Goal: Obtain resource: Obtain resource

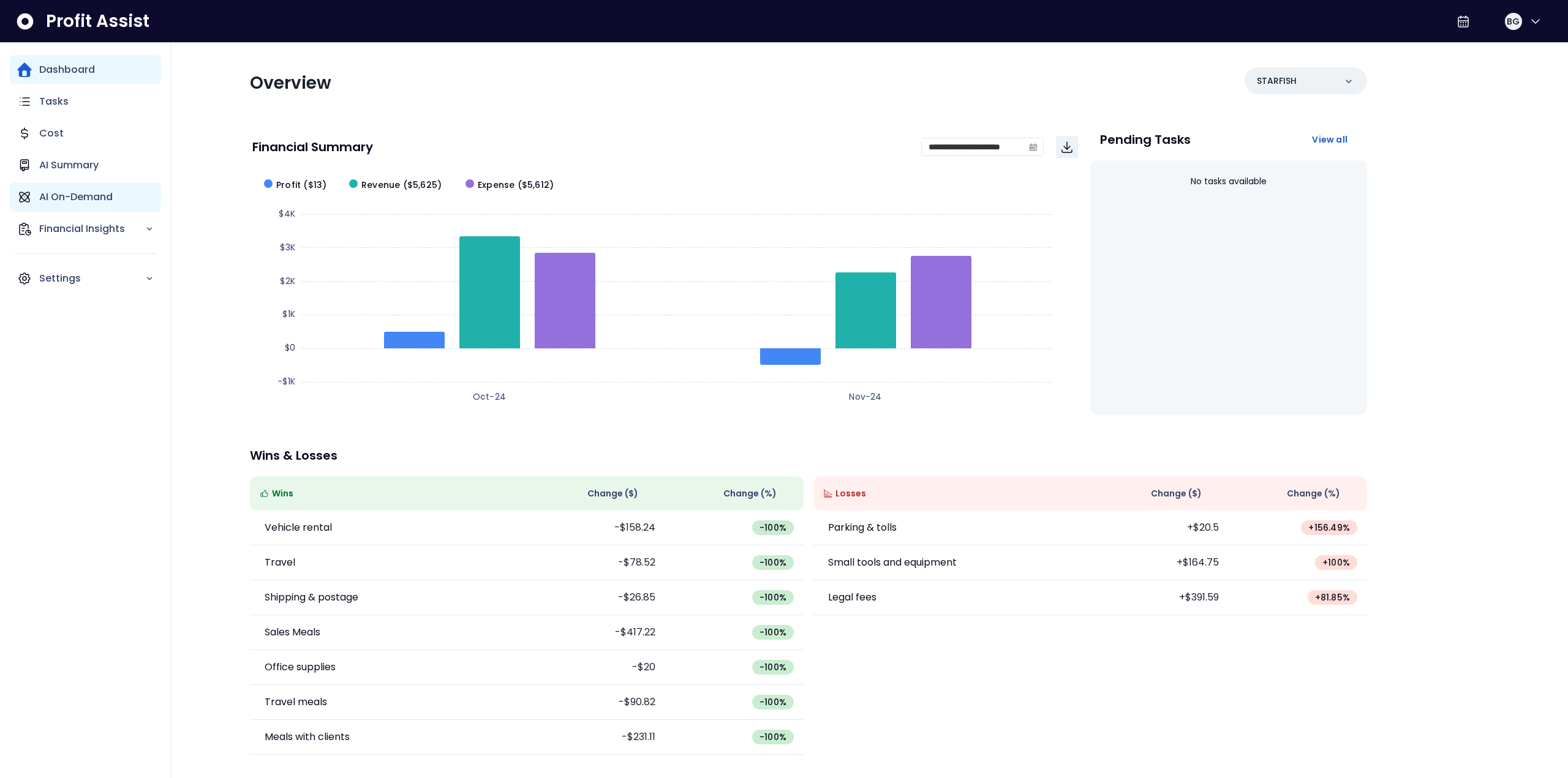
click at [73, 190] on p "AI On-Demand" at bounding box center [76, 197] width 74 height 15
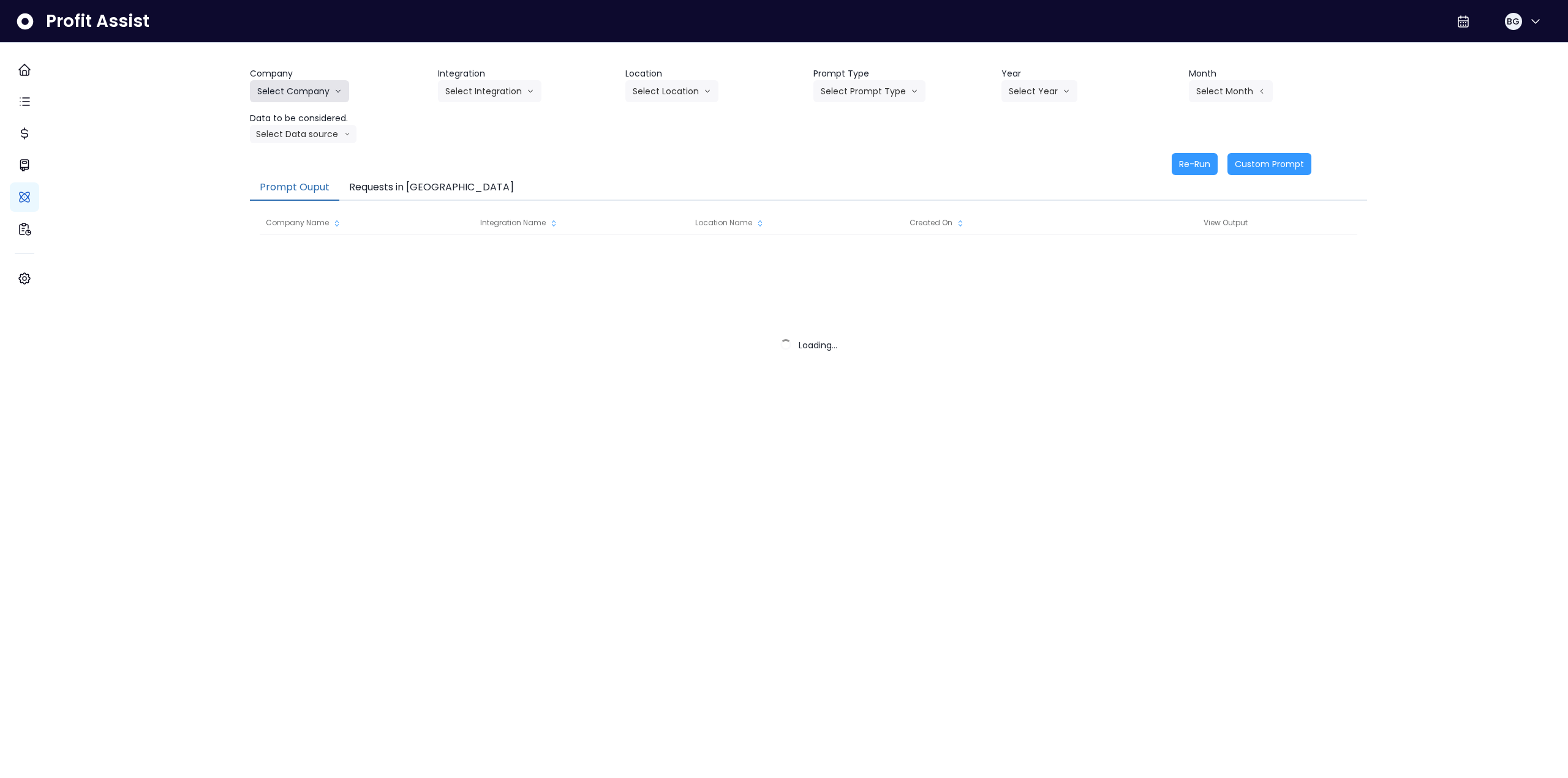
click at [306, 90] on button "Select Company" at bounding box center [299, 91] width 99 height 22
click at [333, 90] on button "Select Company" at bounding box center [299, 91] width 99 height 22
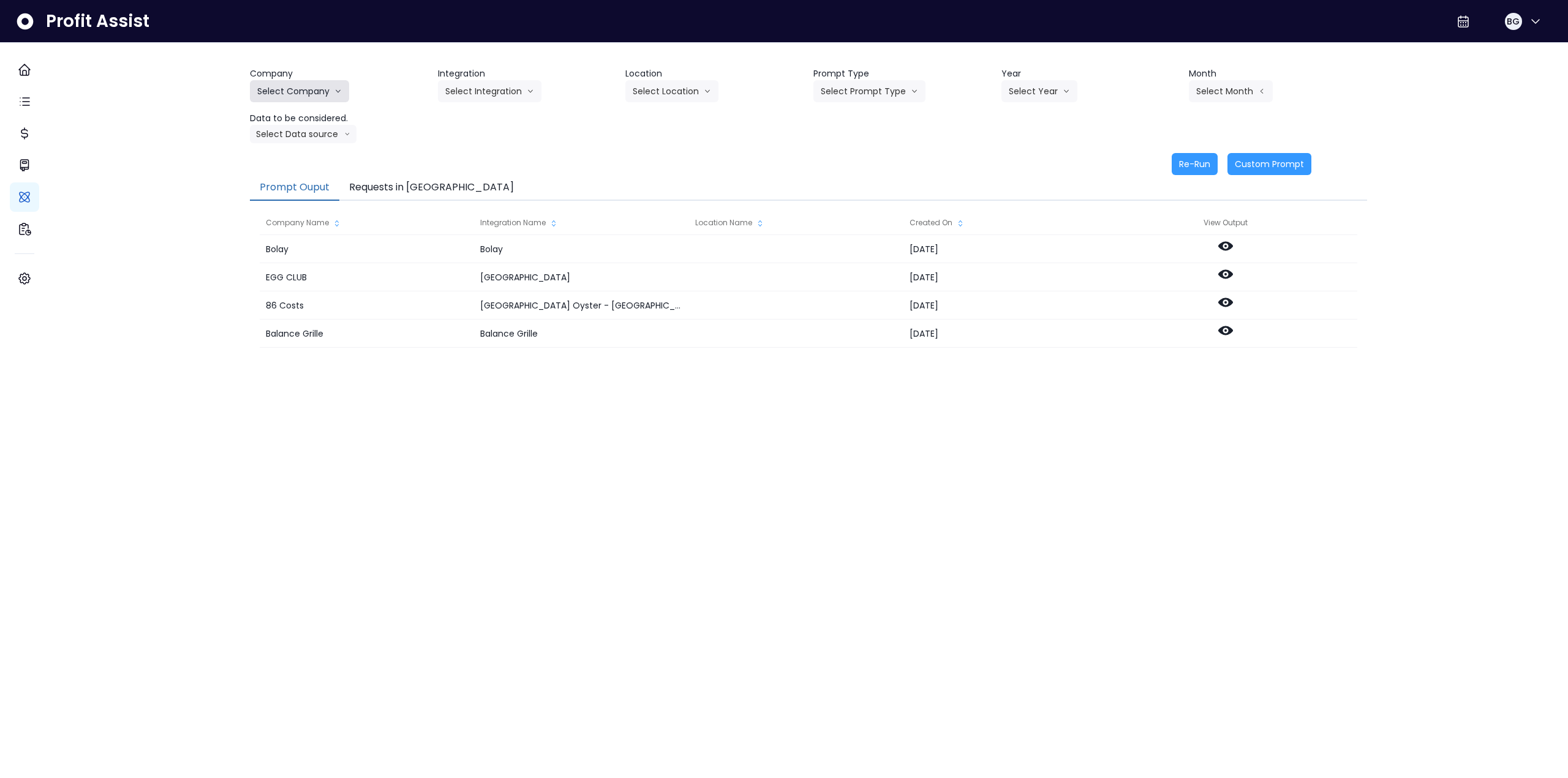
click at [342, 95] on icon "arrow down line" at bounding box center [338, 91] width 7 height 12
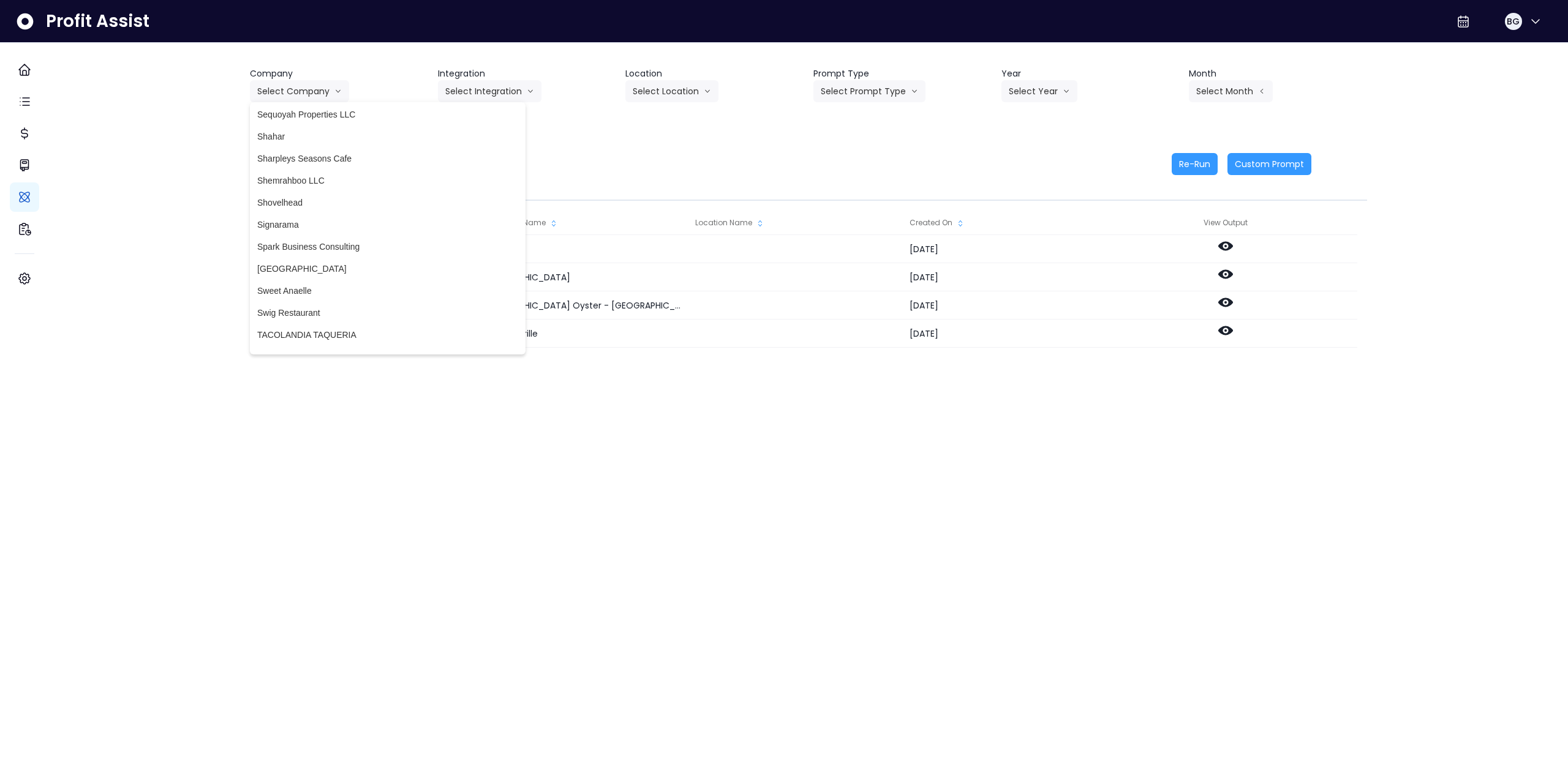
scroll to position [2634, 0]
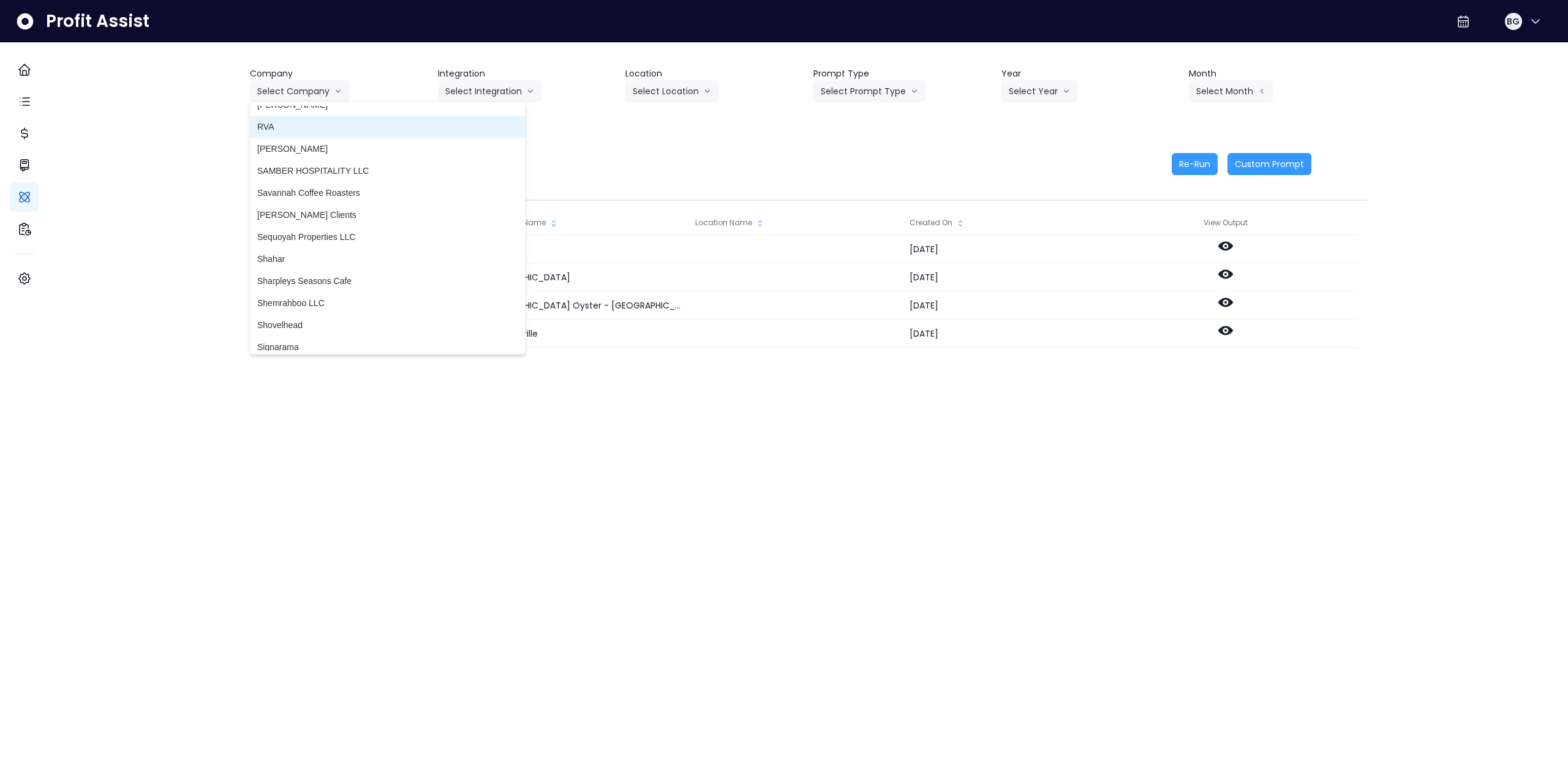
click at [321, 128] on span "RVA" at bounding box center [388, 127] width 261 height 12
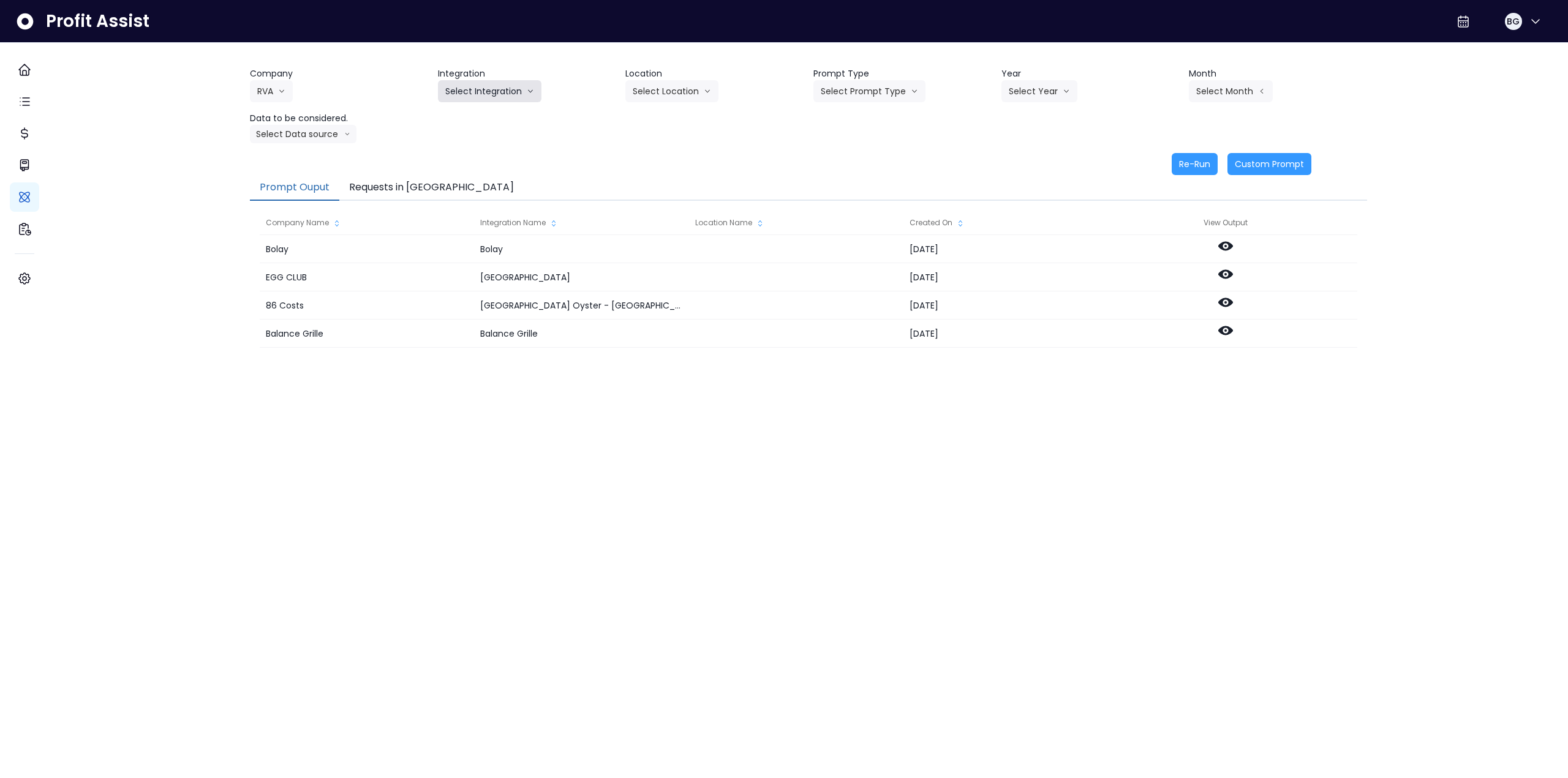
click at [474, 81] on button "Select Integration" at bounding box center [490, 91] width 104 height 22
click at [475, 113] on span "Bisonte Pizza - Balantyne" at bounding box center [520, 117] width 149 height 12
click at [1031, 94] on button "Select Year" at bounding box center [1040, 91] width 76 height 22
drag, startPoint x: 1013, startPoint y: 160, endPoint x: 1072, endPoint y: 140, distance: 62.3
click at [1013, 160] on span "2025" at bounding box center [1018, 161] width 19 height 12
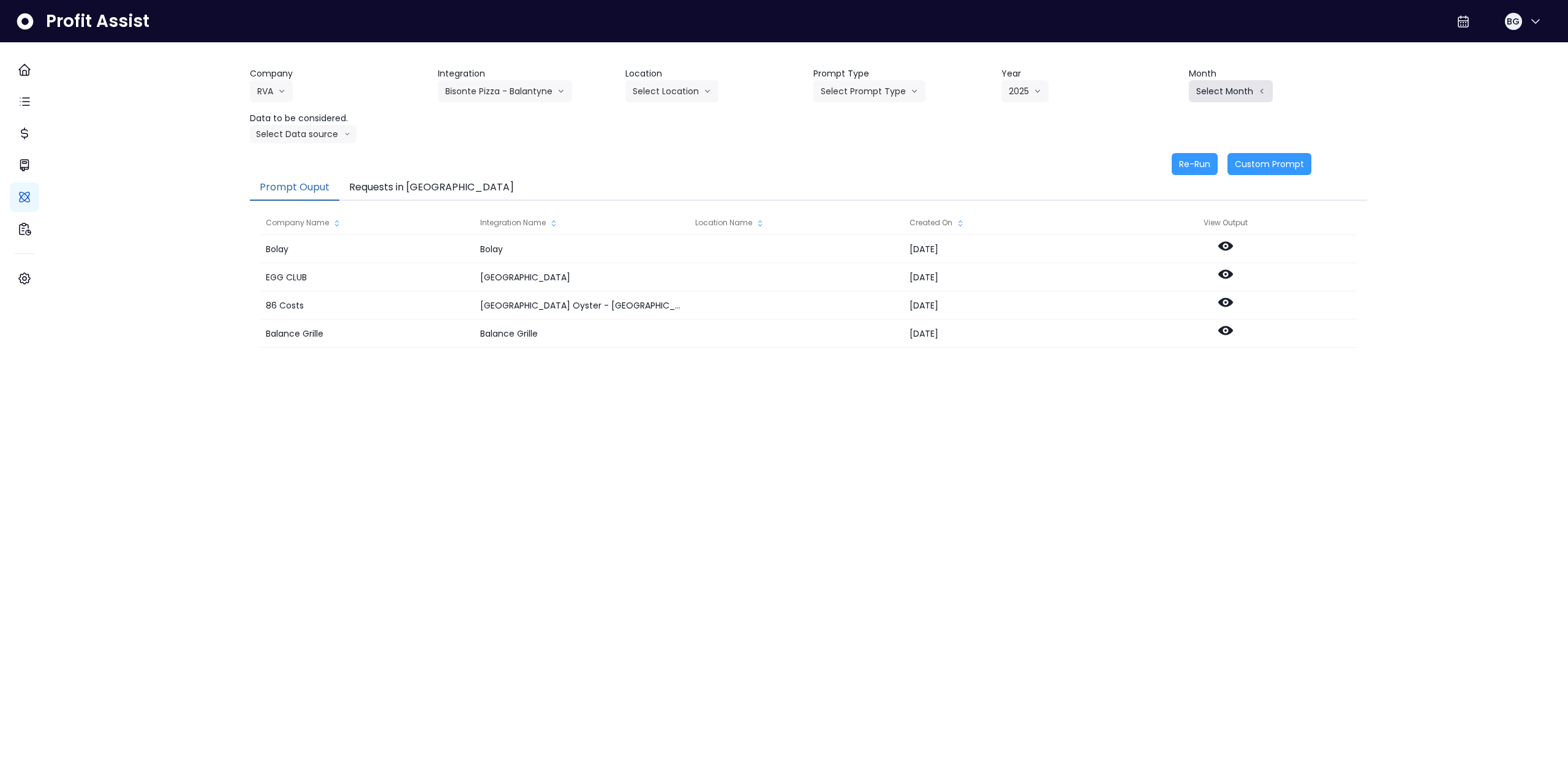
click at [1200, 97] on button "Select Month" at bounding box center [1231, 91] width 84 height 22
click at [1158, 253] on span "Aug" at bounding box center [1169, 249] width 24 height 12
click at [1213, 98] on button "Aug" at bounding box center [1211, 91] width 44 height 22
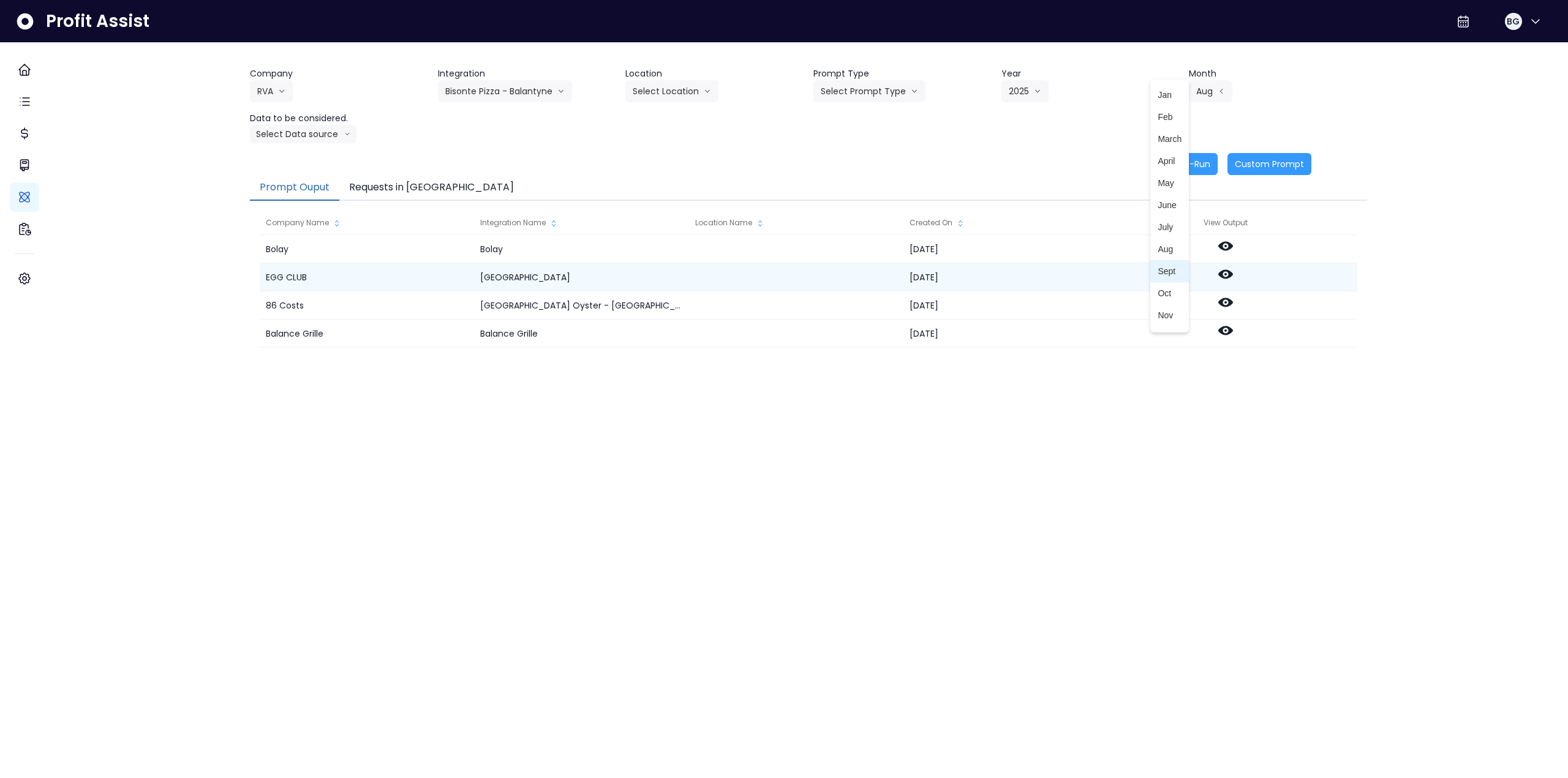
click at [1158, 272] on span "Sept" at bounding box center [1169, 271] width 24 height 12
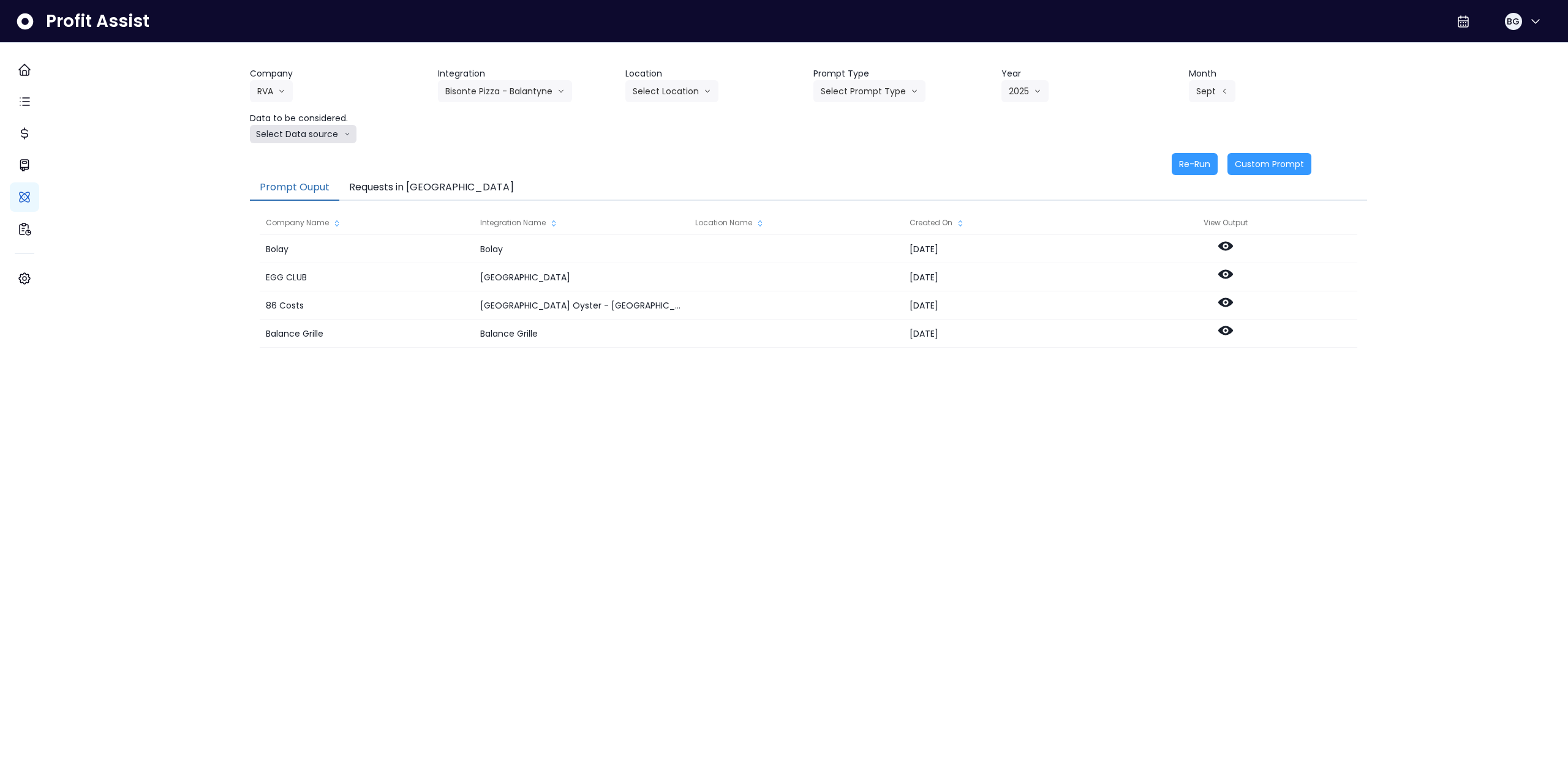
click at [299, 132] on button "Select Data source" at bounding box center [303, 134] width 107 height 18
click at [306, 157] on span "Comparison overtime" at bounding box center [298, 158] width 81 height 12
click at [94, 164] on p "AI Summary" at bounding box center [69, 165] width 59 height 15
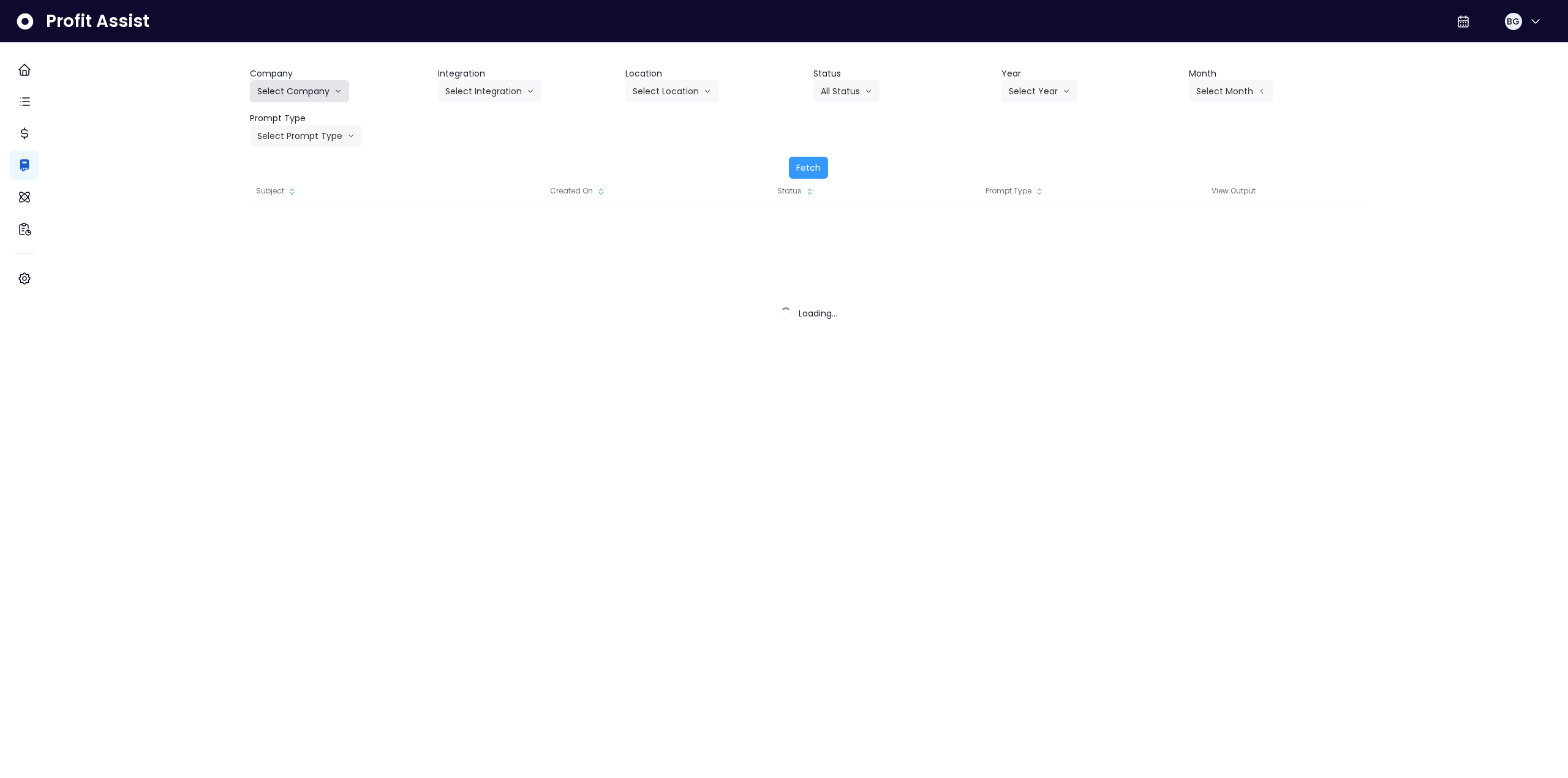
click at [312, 89] on button "Select Company" at bounding box center [299, 91] width 99 height 22
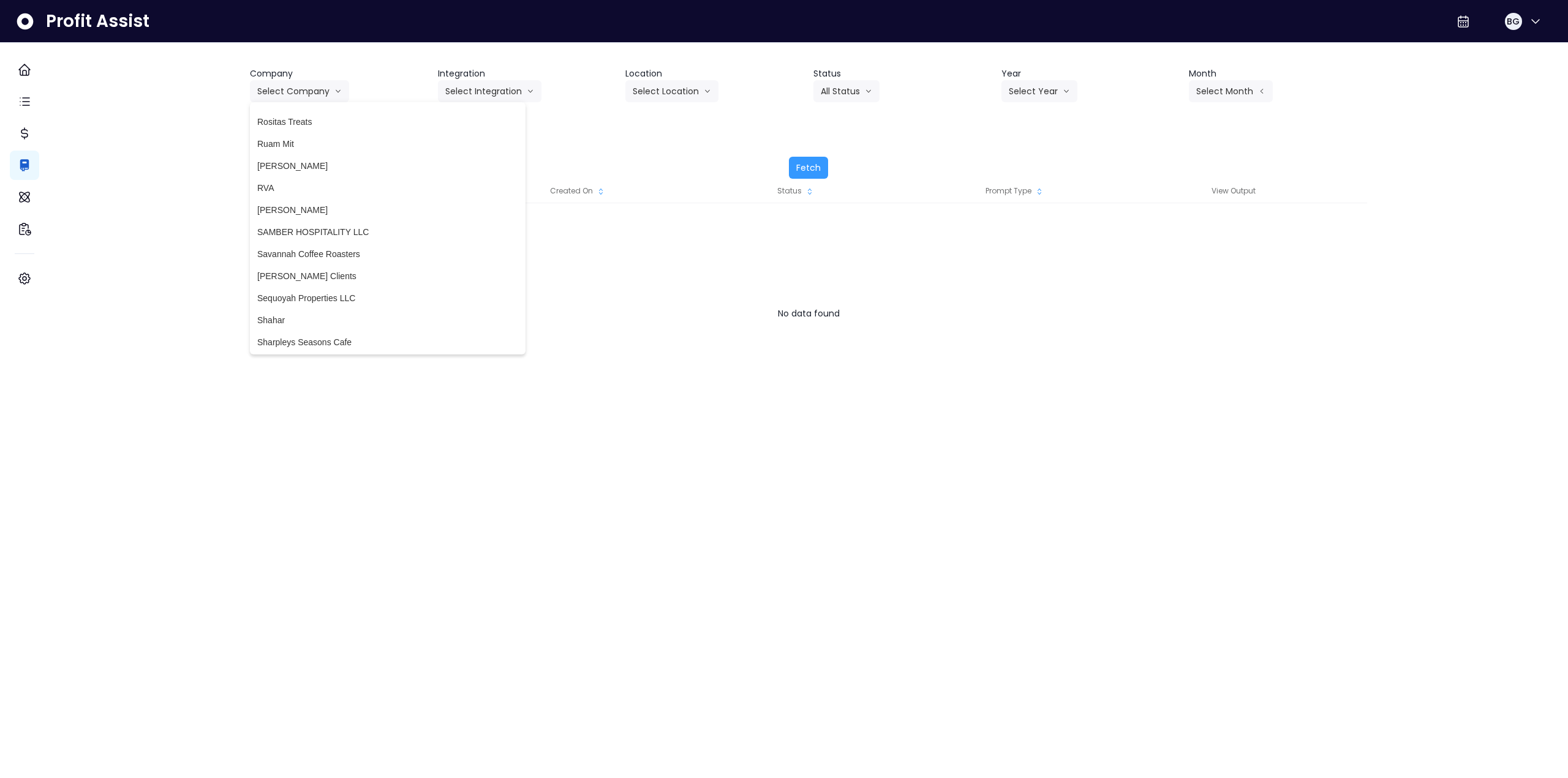
scroll to position [2512, 0]
click at [307, 249] on span "RVA" at bounding box center [388, 249] width 261 height 12
click at [485, 83] on button "Select Integration" at bounding box center [490, 91] width 104 height 22
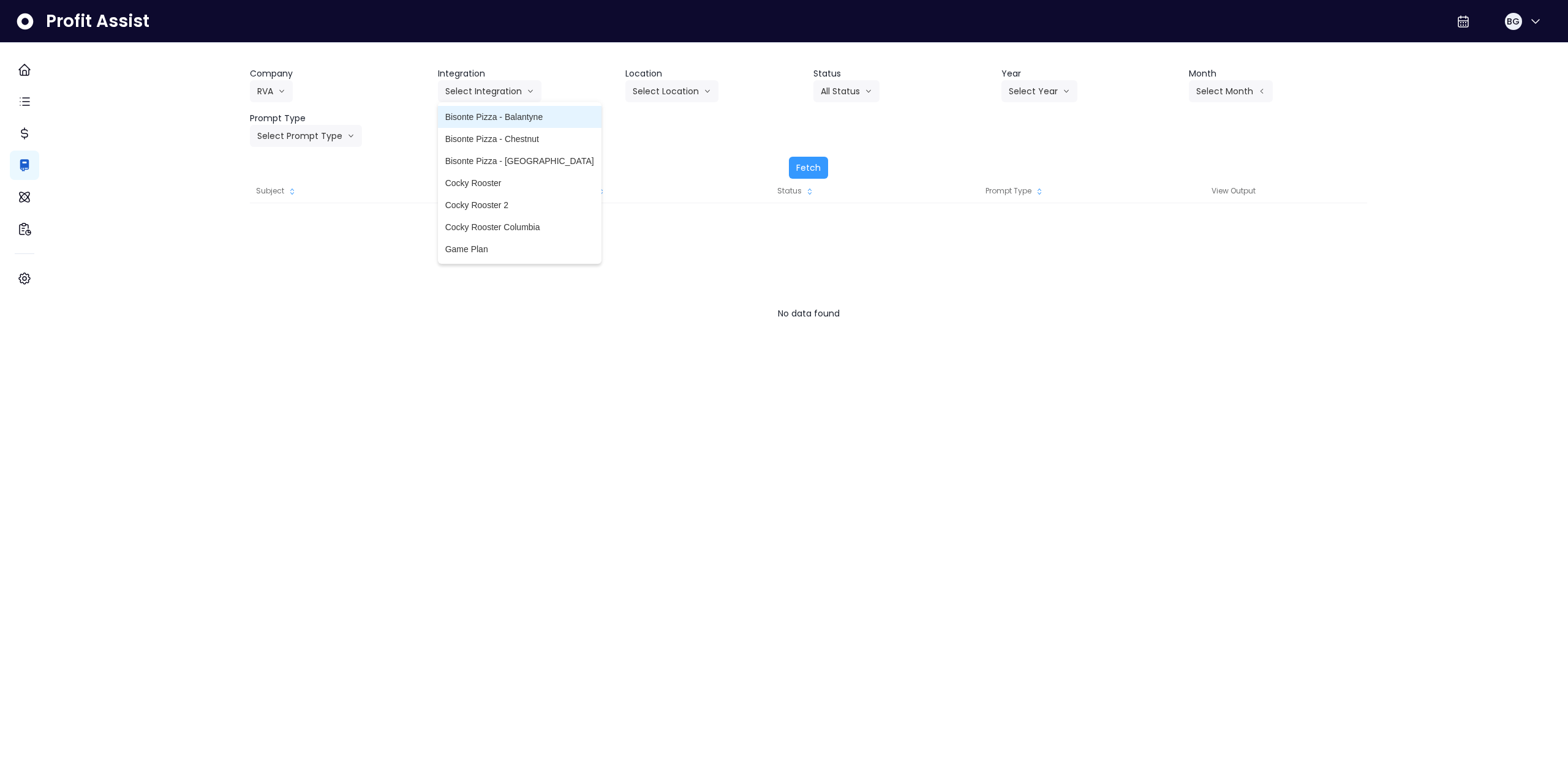
click at [467, 117] on span "Bisonte Pizza - Balantyne" at bounding box center [520, 117] width 149 height 12
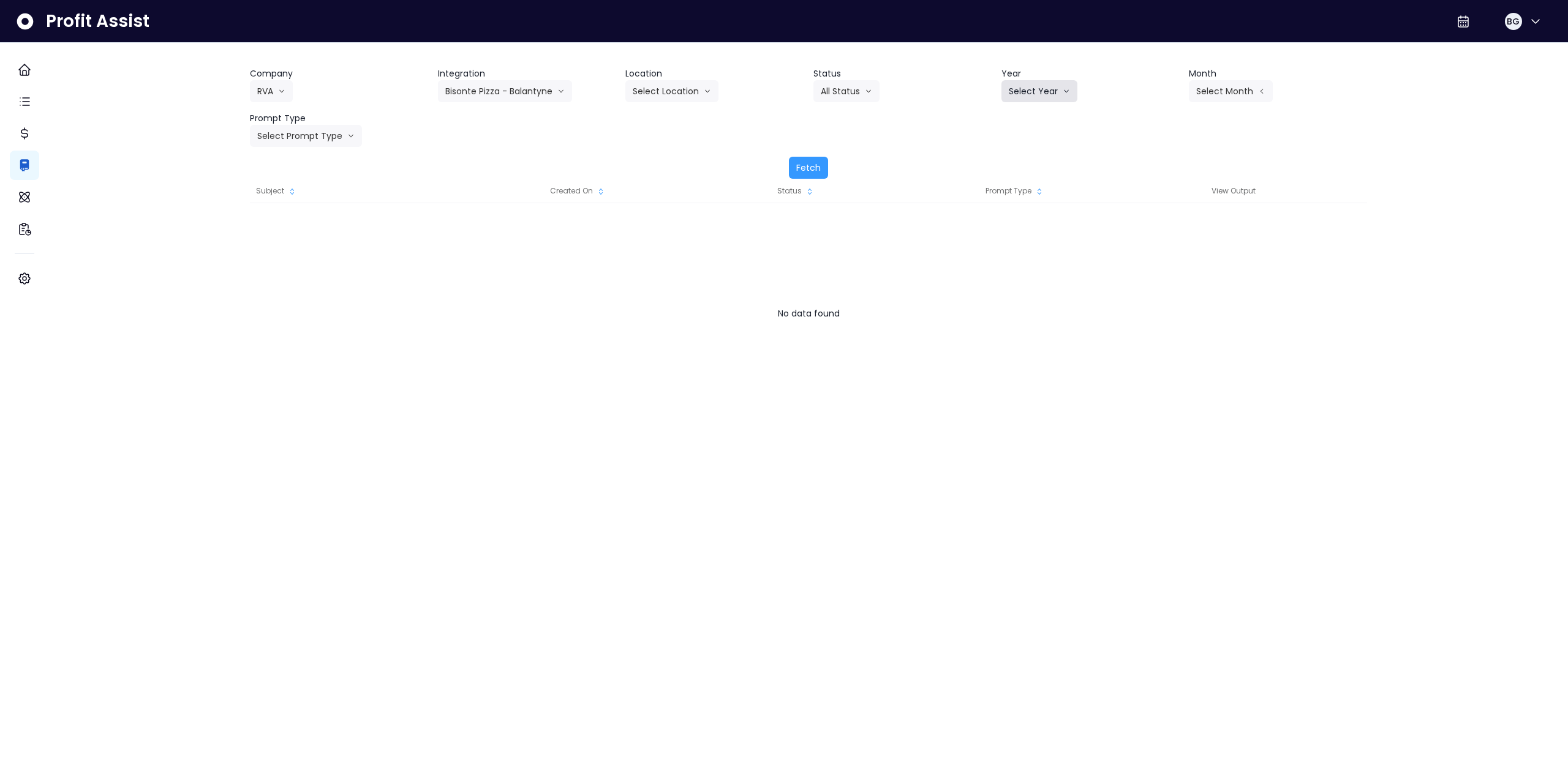
click at [1018, 91] on button "Select Year" at bounding box center [1040, 91] width 76 height 22
click at [1009, 163] on span "2025" at bounding box center [1018, 161] width 19 height 12
click at [1219, 99] on button "Select Month" at bounding box center [1231, 91] width 84 height 22
click at [1150, 278] on li "Sept" at bounding box center [1169, 271] width 39 height 22
click at [295, 137] on button "Select Prompt Type" at bounding box center [305, 135] width 112 height 22
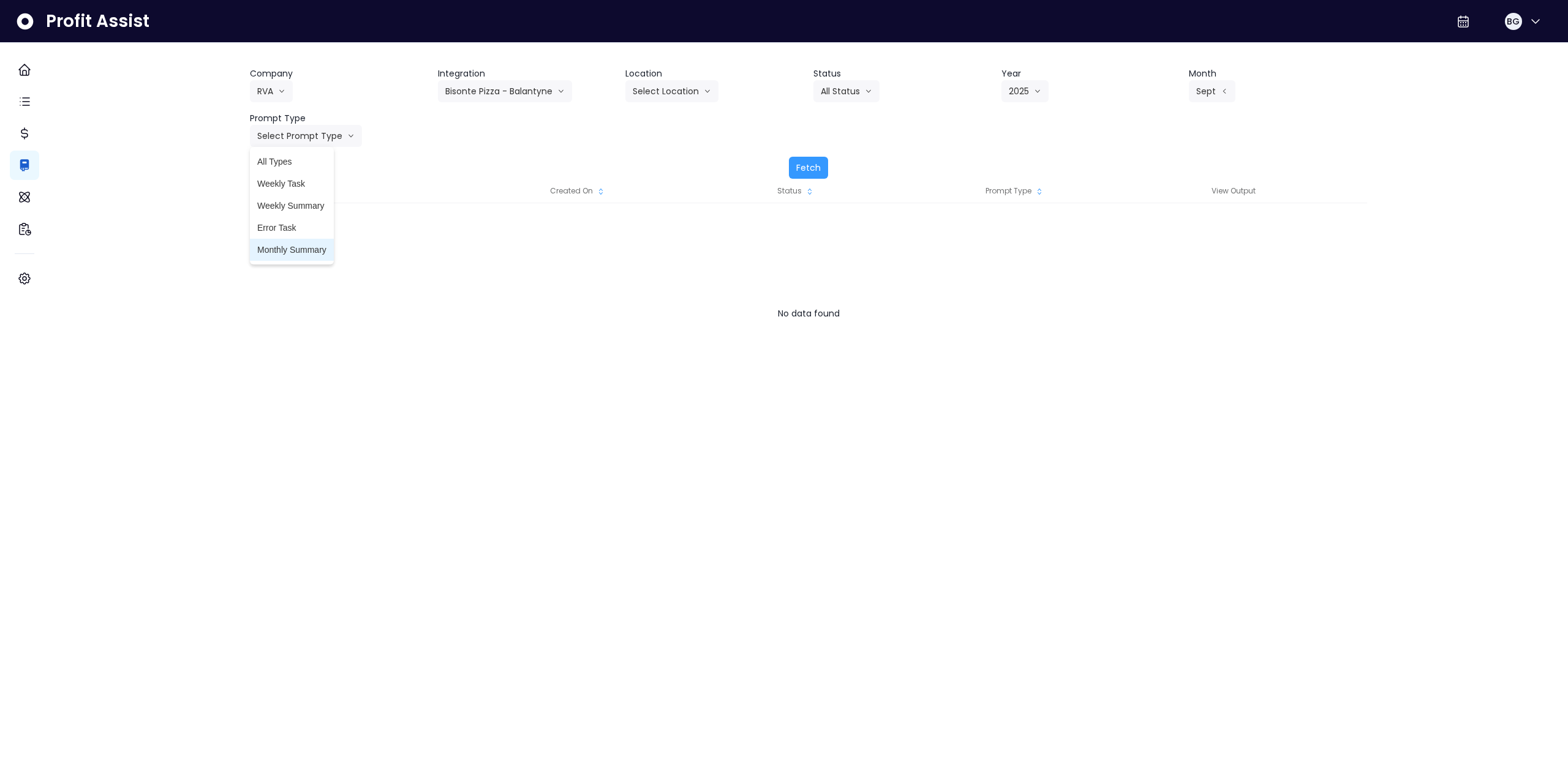
click at [313, 247] on span "Monthly Summary" at bounding box center [292, 250] width 69 height 12
click at [804, 171] on button "Fetch" at bounding box center [808, 167] width 39 height 22
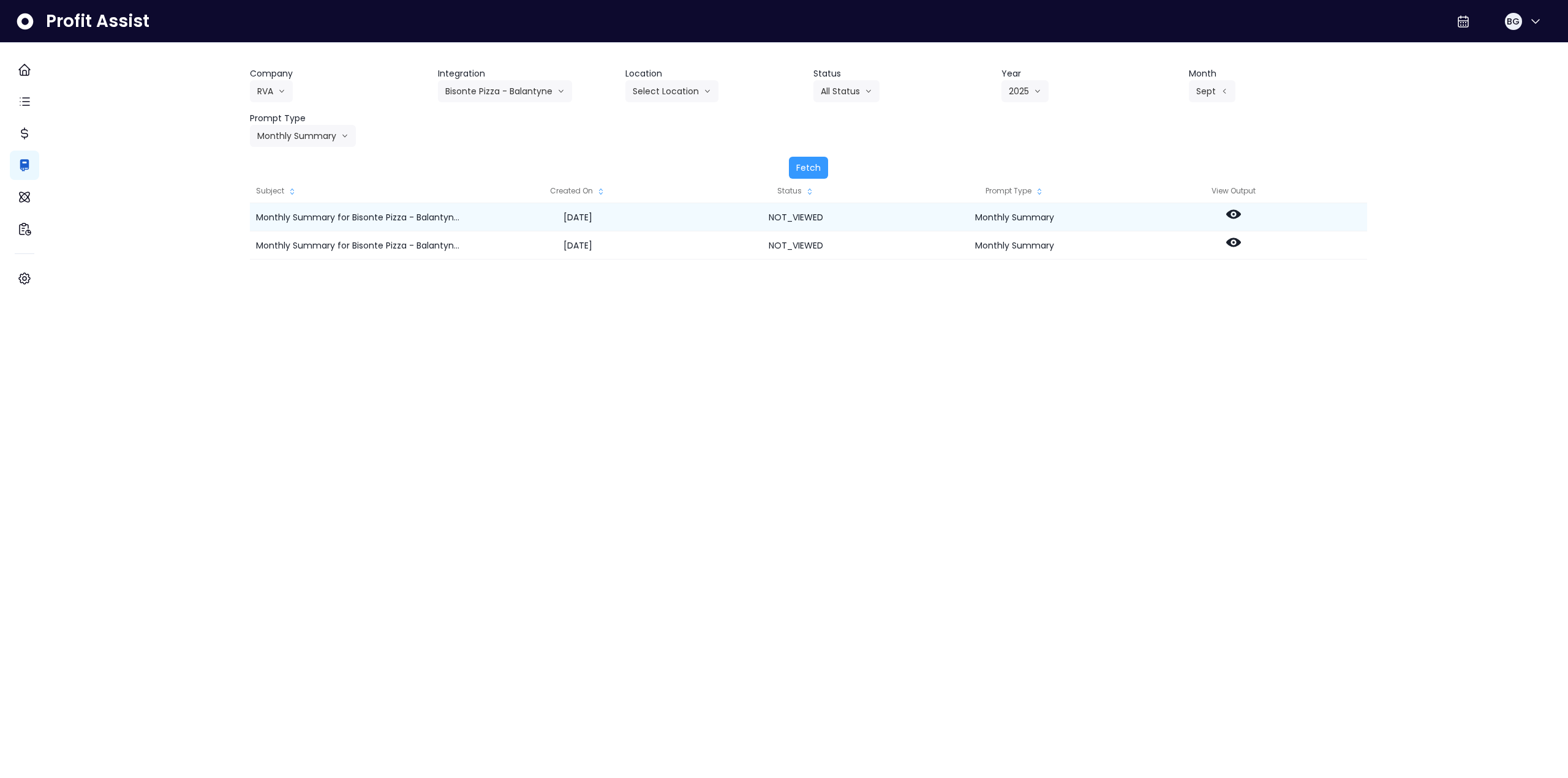
click at [1241, 214] on icon at bounding box center [1234, 214] width 15 height 15
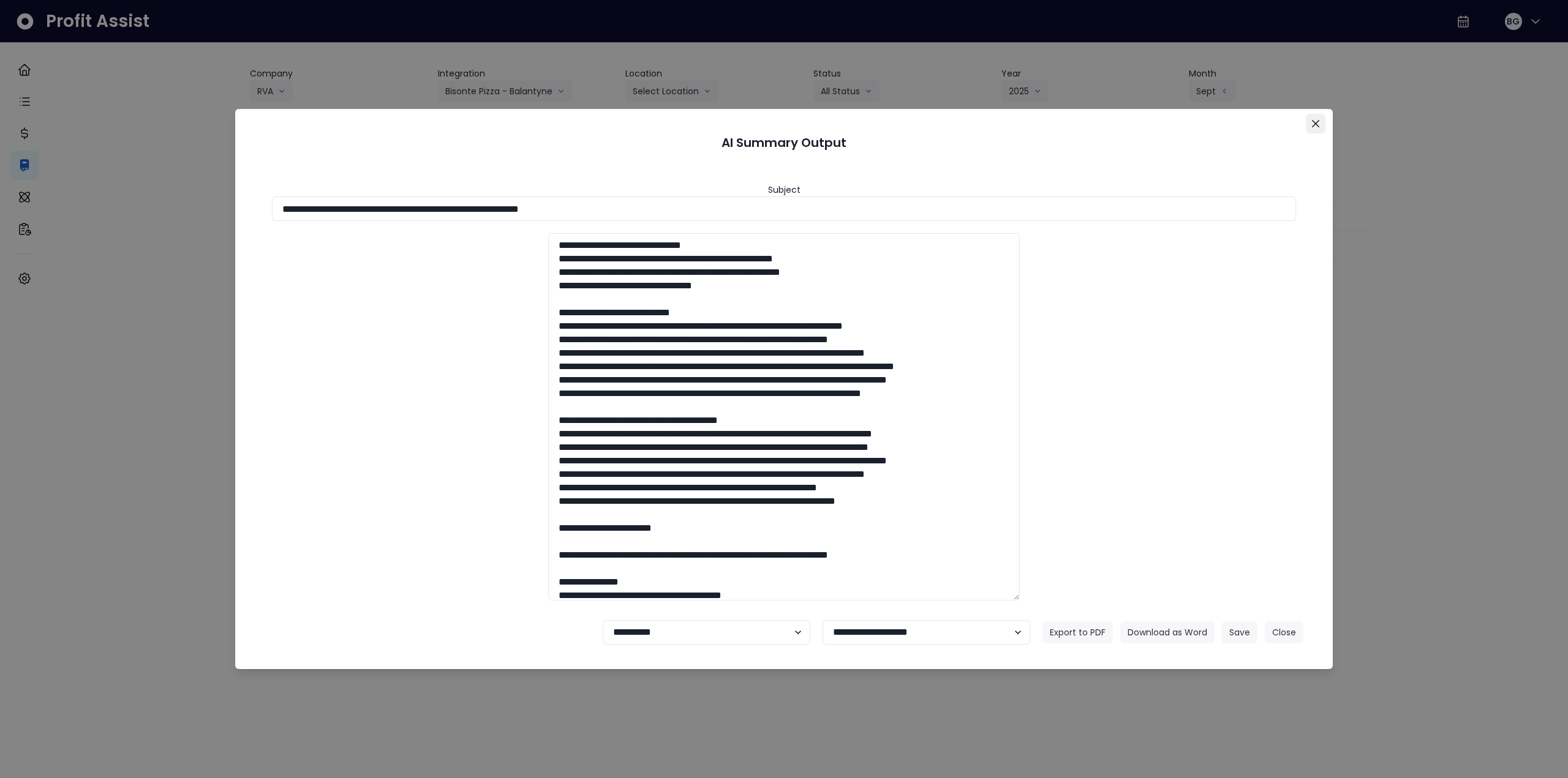
click at [1321, 121] on button "Close" at bounding box center [1315, 123] width 19 height 19
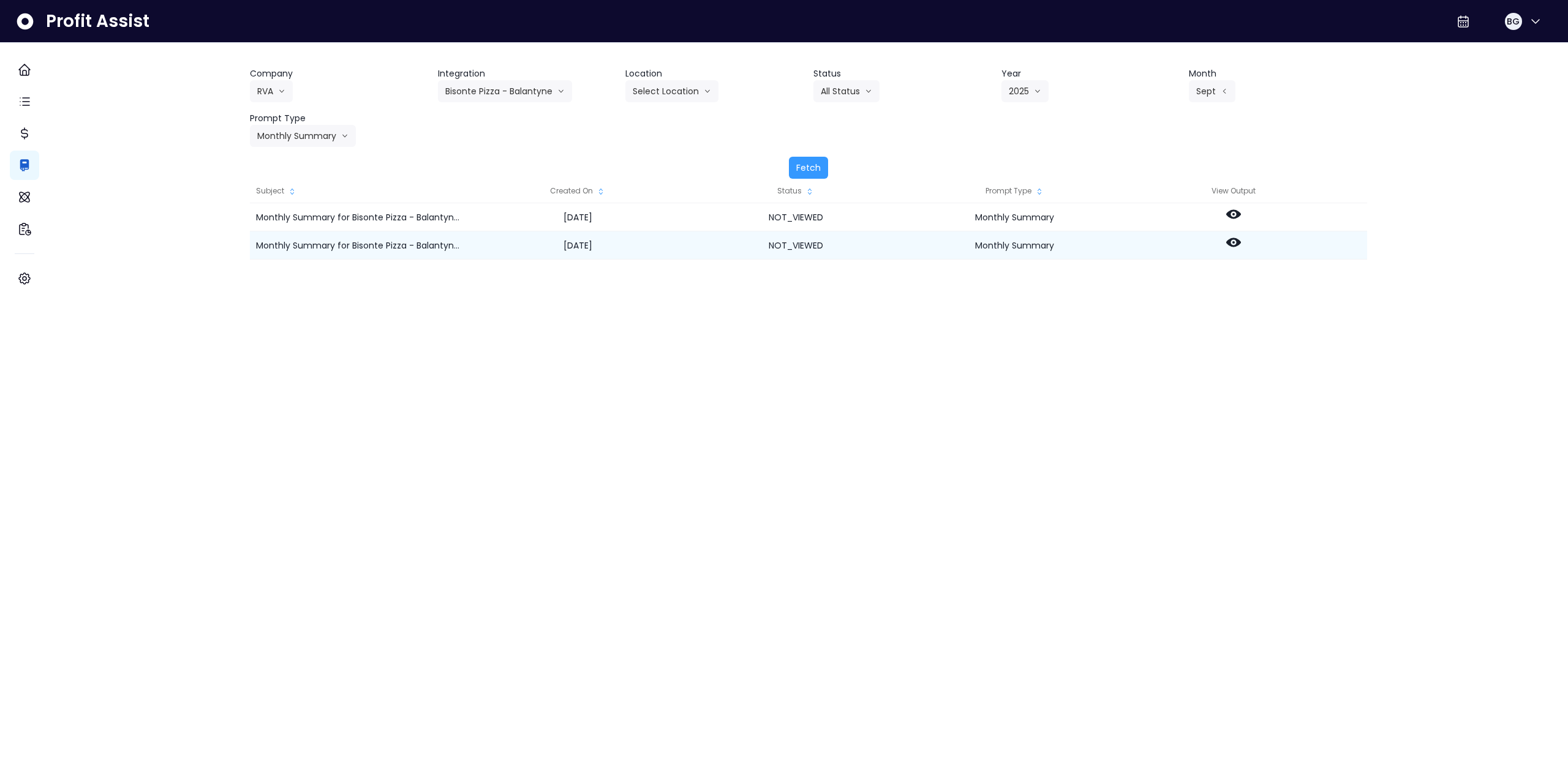
click at [1240, 237] on icon at bounding box center [1234, 242] width 15 height 15
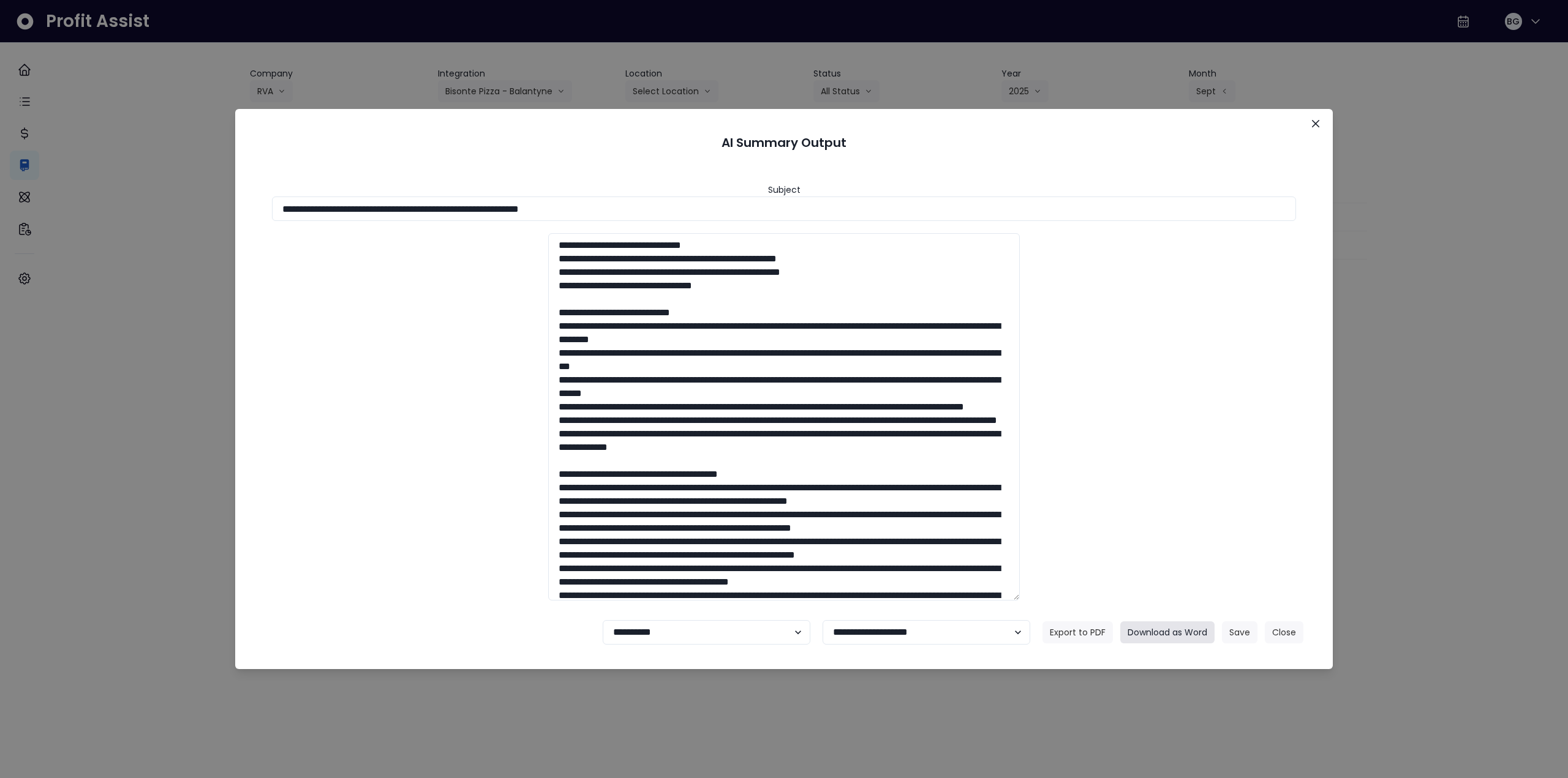
click at [1191, 629] on button "Download as Word" at bounding box center [1167, 632] width 94 height 22
drag, startPoint x: 506, startPoint y: 49, endPoint x: 1132, endPoint y: 242, distance: 655.1
click at [1071, 169] on div "**********" at bounding box center [784, 389] width 1568 height 778
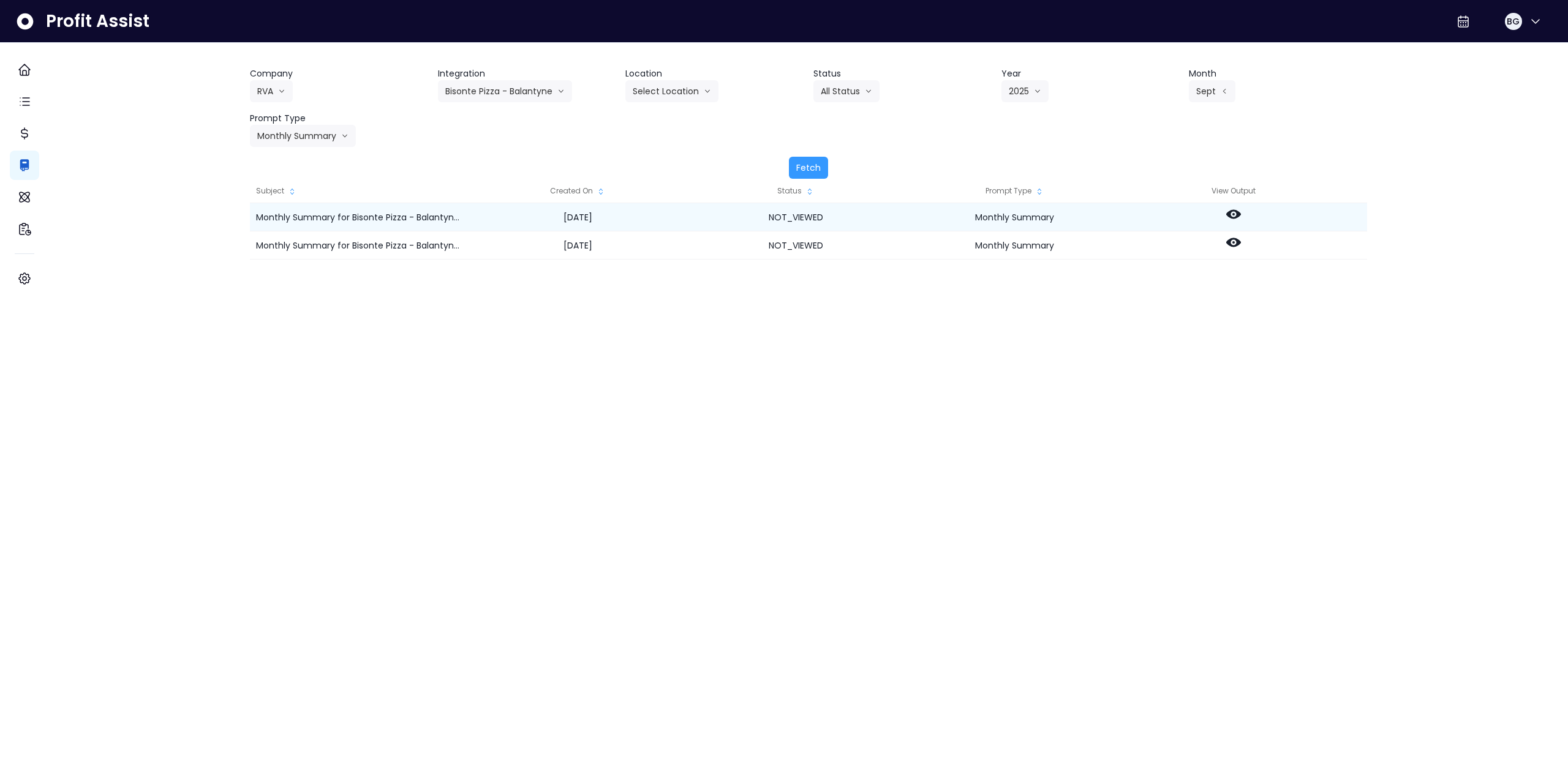
click at [1241, 216] on icon at bounding box center [1234, 214] width 15 height 15
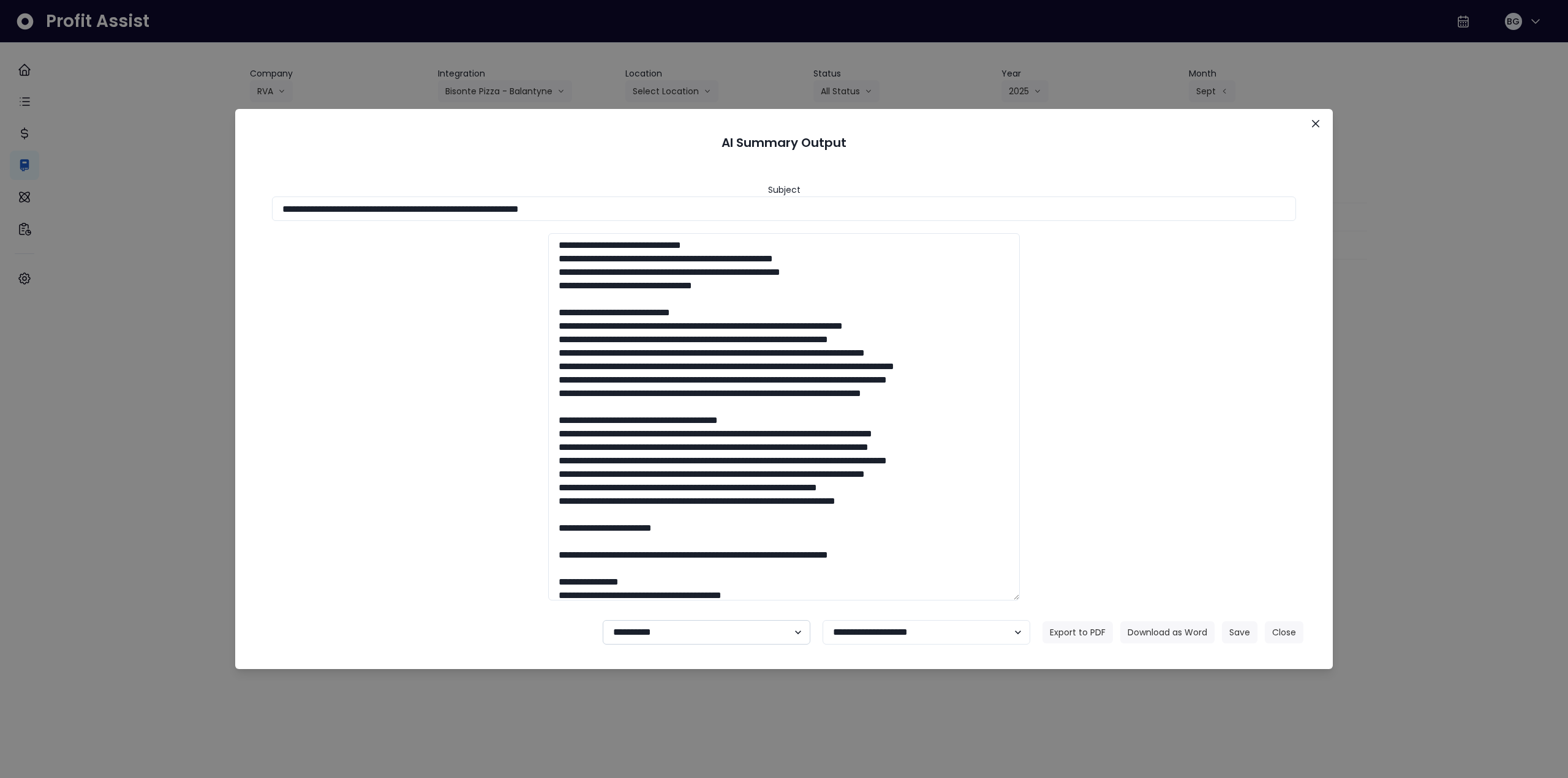
click at [655, 636] on select "**********" at bounding box center [707, 632] width 207 height 24
select select "********"
click at [603, 620] on select "**********" at bounding box center [707, 632] width 207 height 24
click at [1239, 630] on button "Save" at bounding box center [1239, 632] width 36 height 22
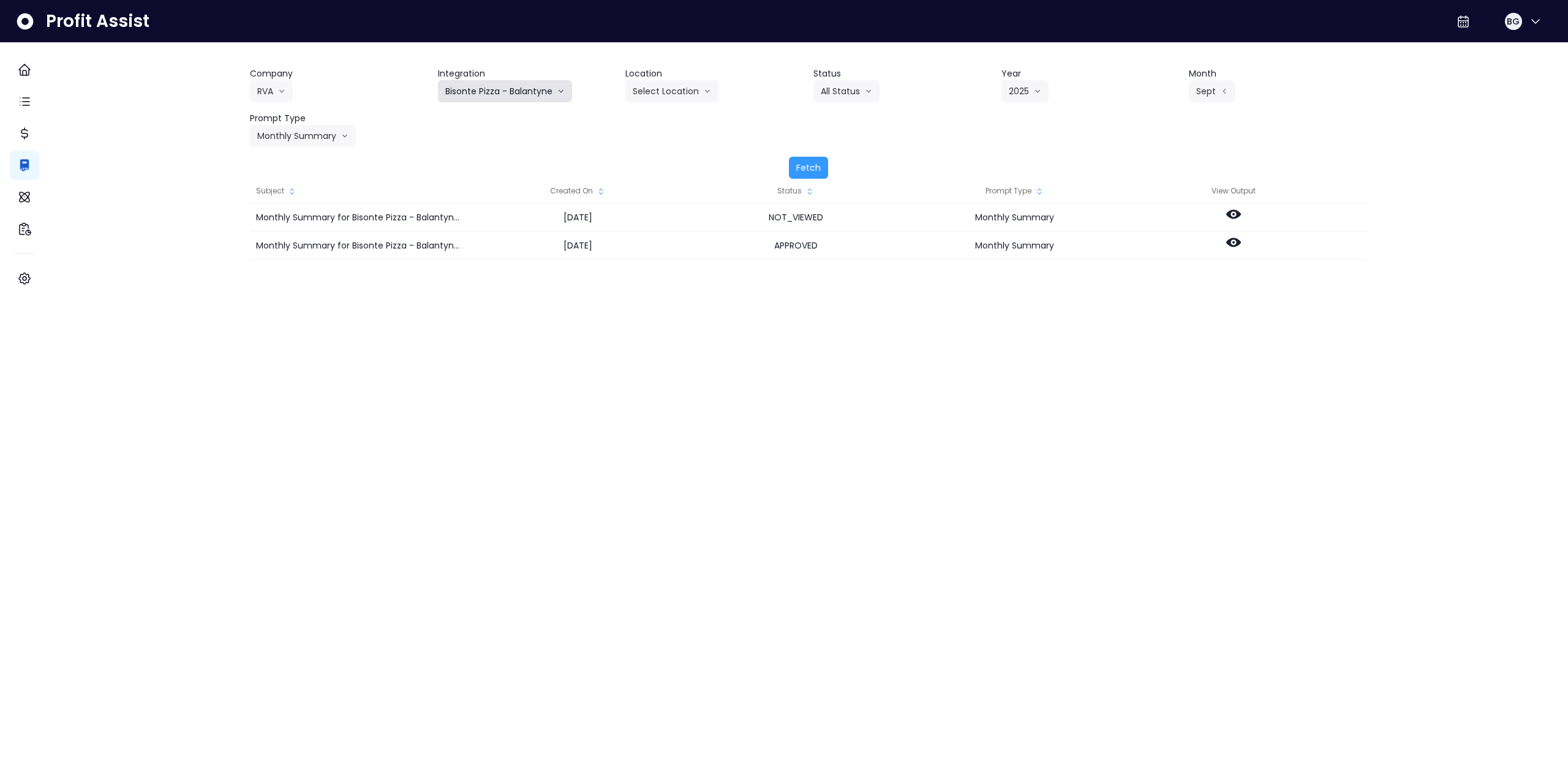
click at [505, 93] on button "Bisonte Pizza - Balantyne" at bounding box center [505, 91] width 134 height 22
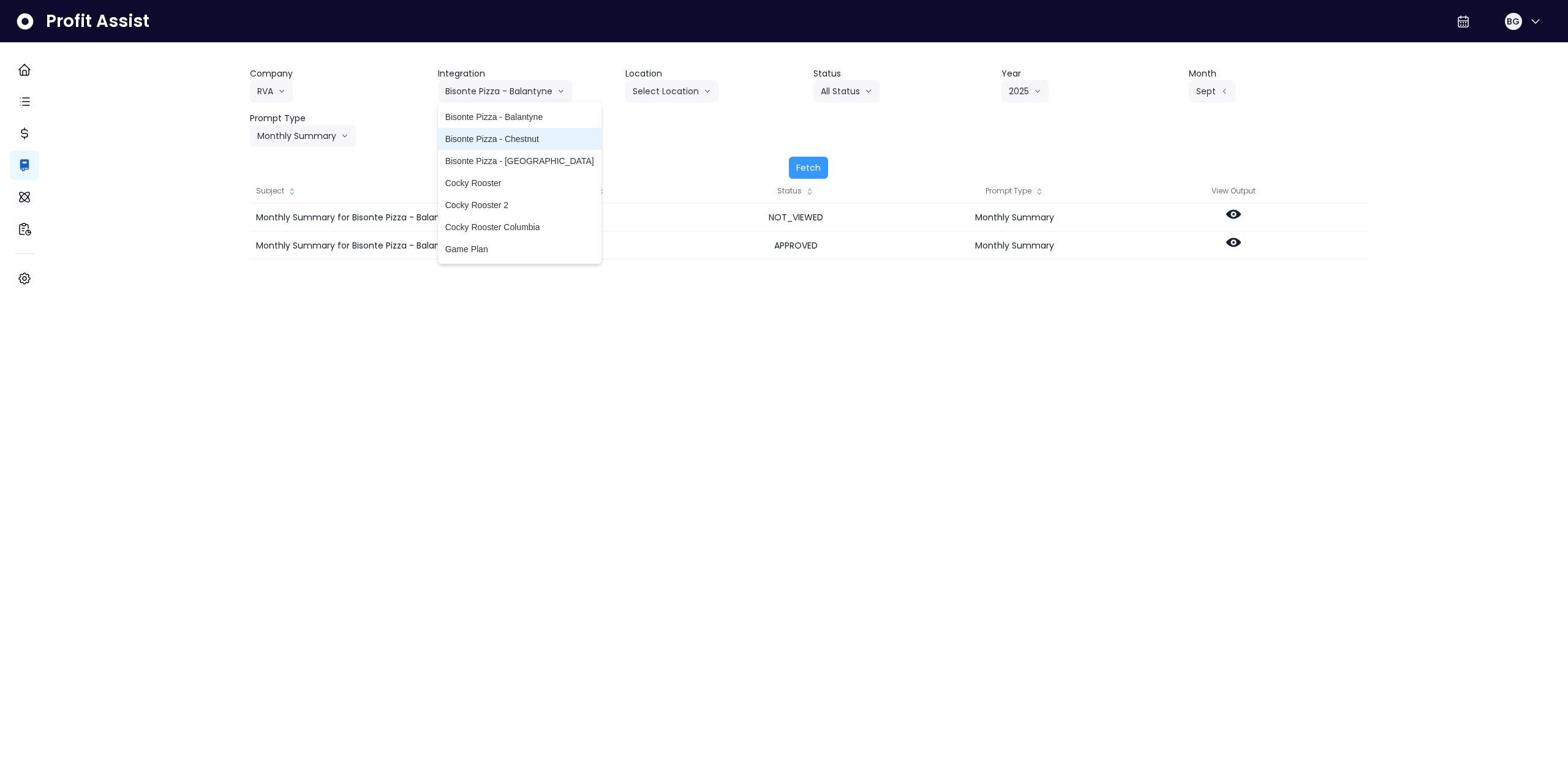
click at [523, 142] on span "Bisonte Pizza - Chestnut" at bounding box center [520, 139] width 149 height 12
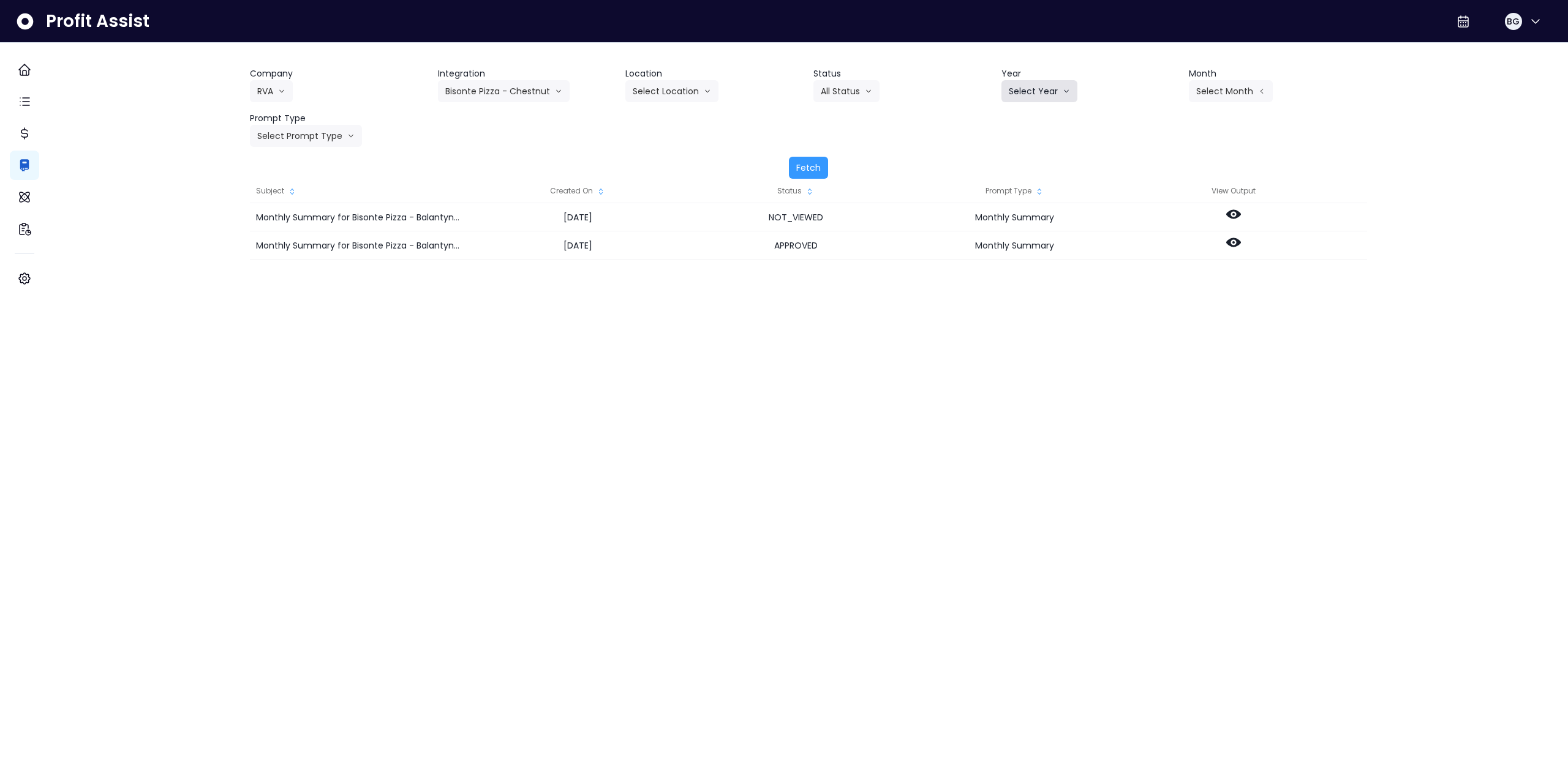
click at [1006, 91] on button "Select Year" at bounding box center [1040, 91] width 76 height 22
click at [1010, 155] on span "2025" at bounding box center [1018, 161] width 19 height 12
click at [1213, 78] on header "Month" at bounding box center [1278, 74] width 178 height 13
click at [1211, 92] on button "Select Month" at bounding box center [1231, 91] width 84 height 22
click at [1158, 274] on span "Sept" at bounding box center [1169, 271] width 24 height 12
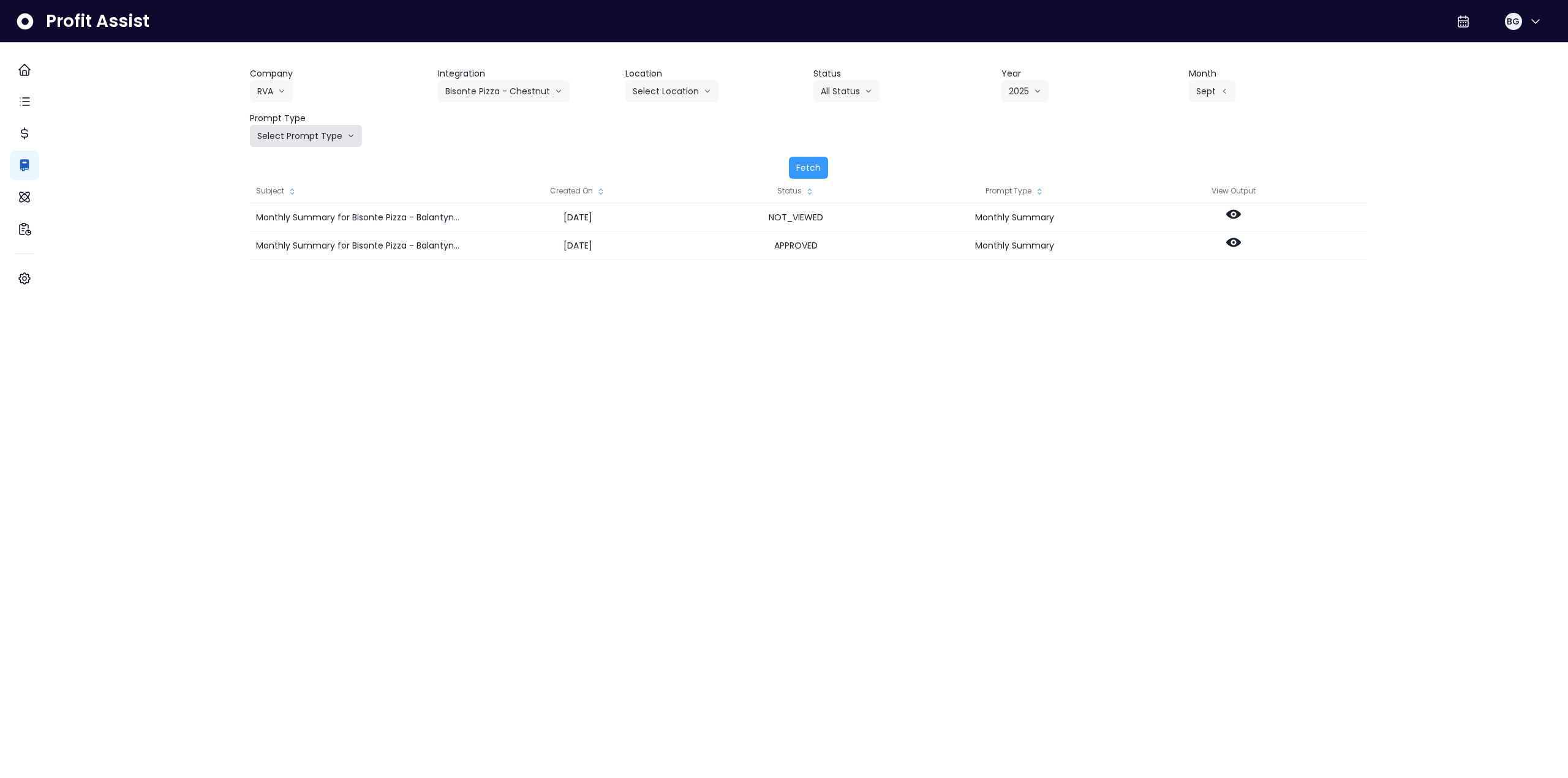
click at [334, 138] on button "Select Prompt Type" at bounding box center [305, 135] width 112 height 22
click at [324, 249] on span "Monthly Summary" at bounding box center [292, 250] width 69 height 12
click at [821, 165] on button "Fetch" at bounding box center [808, 167] width 39 height 22
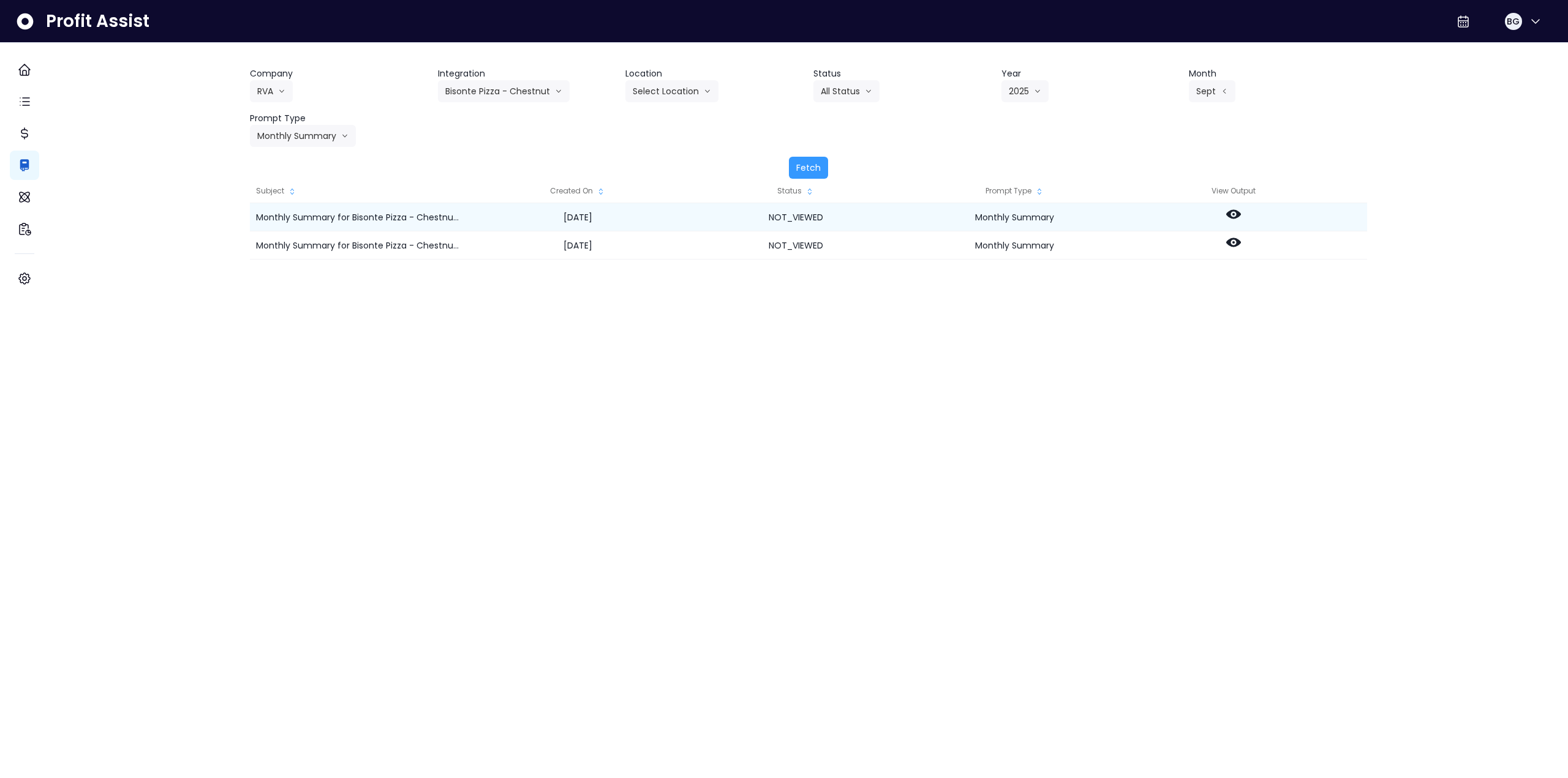
click at [1241, 215] on icon at bounding box center [1234, 214] width 15 height 9
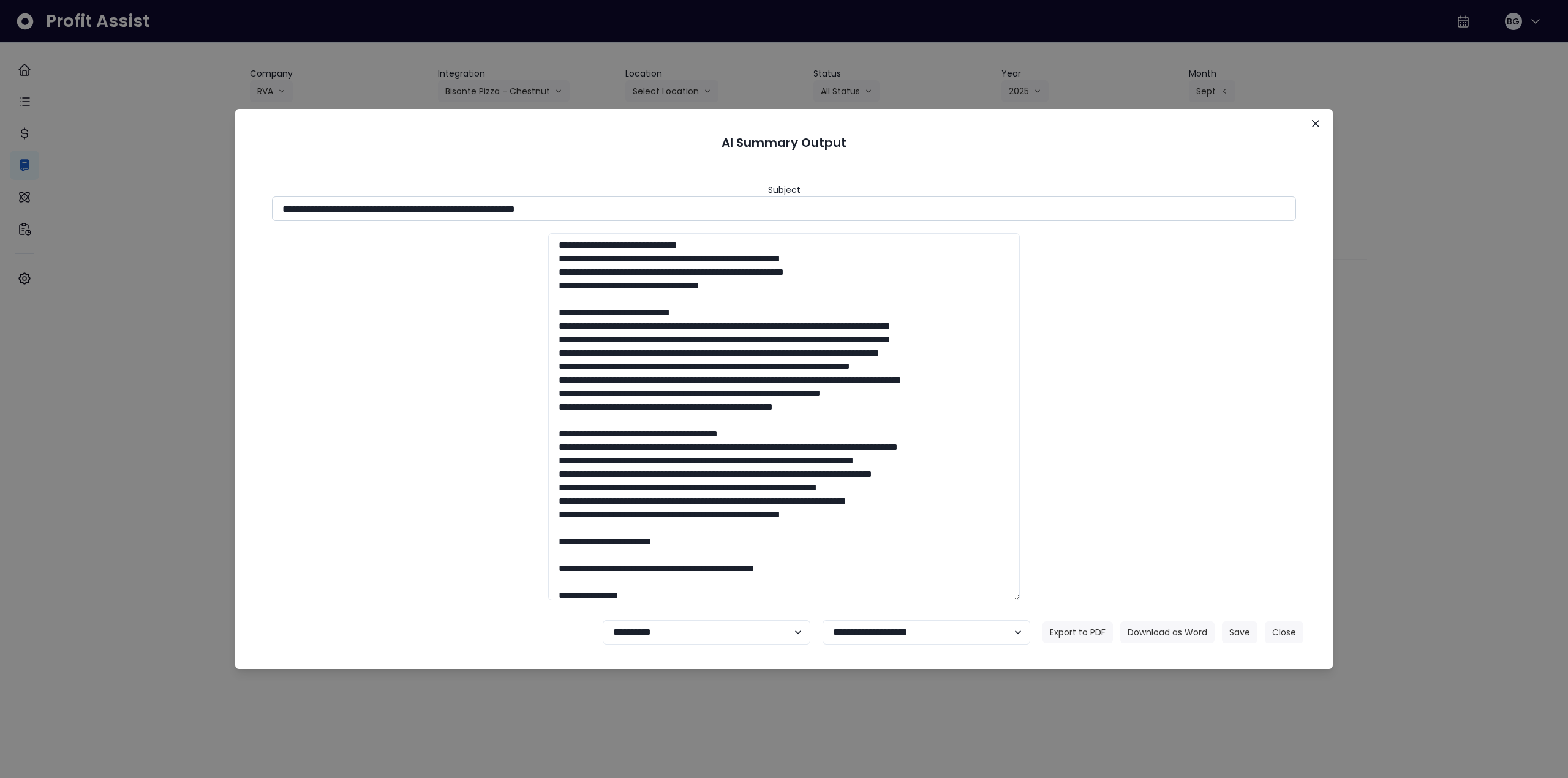
drag, startPoint x: 414, startPoint y: 206, endPoint x: 658, endPoint y: 203, distance: 244.0
click at [658, 203] on input "**********" at bounding box center [783, 209] width 1024 height 24
click at [1155, 631] on button "Download as Word" at bounding box center [1167, 632] width 94 height 22
click at [1421, 371] on div "**********" at bounding box center [784, 389] width 1568 height 778
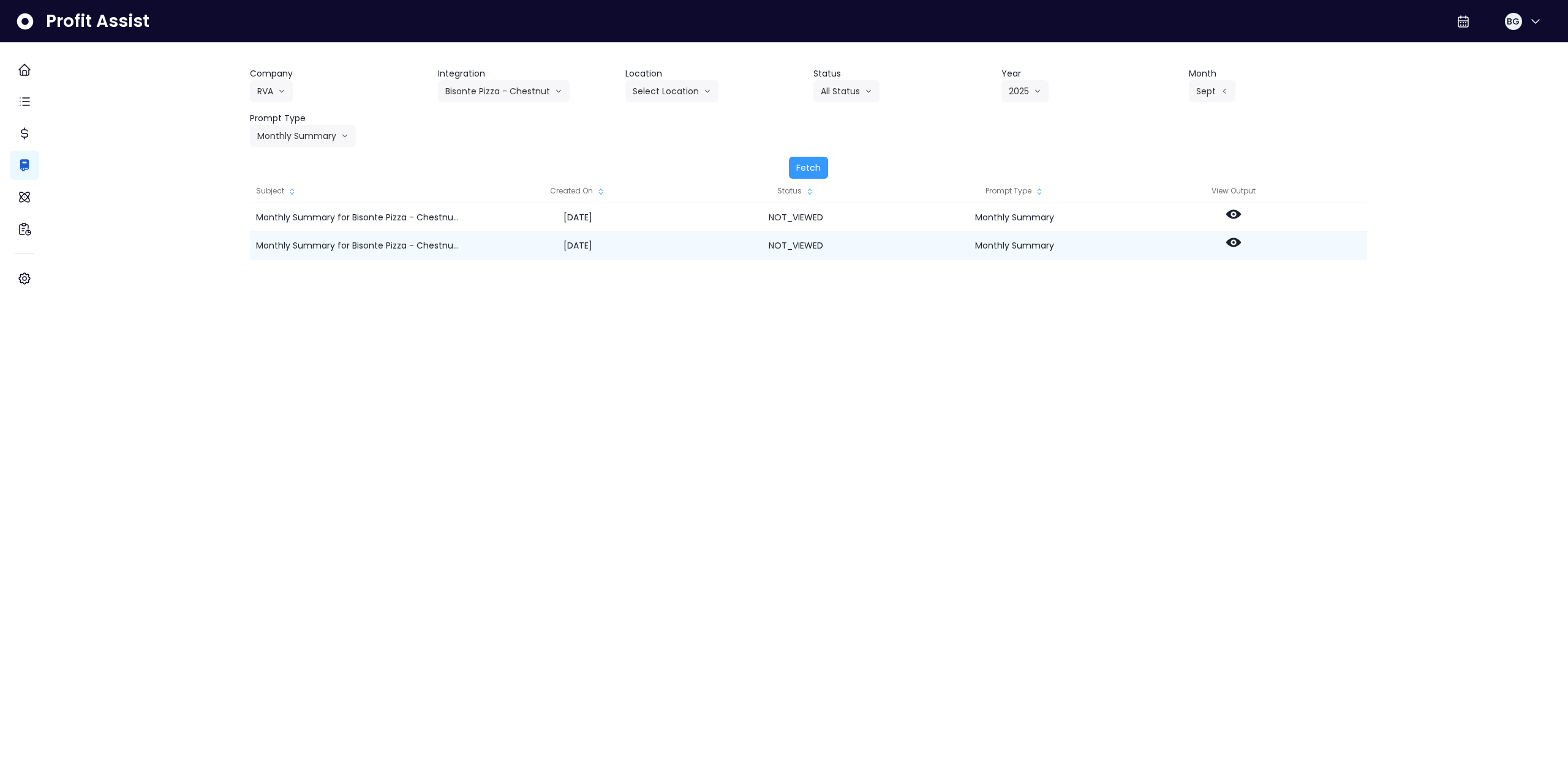
click at [1241, 240] on icon at bounding box center [1234, 242] width 15 height 15
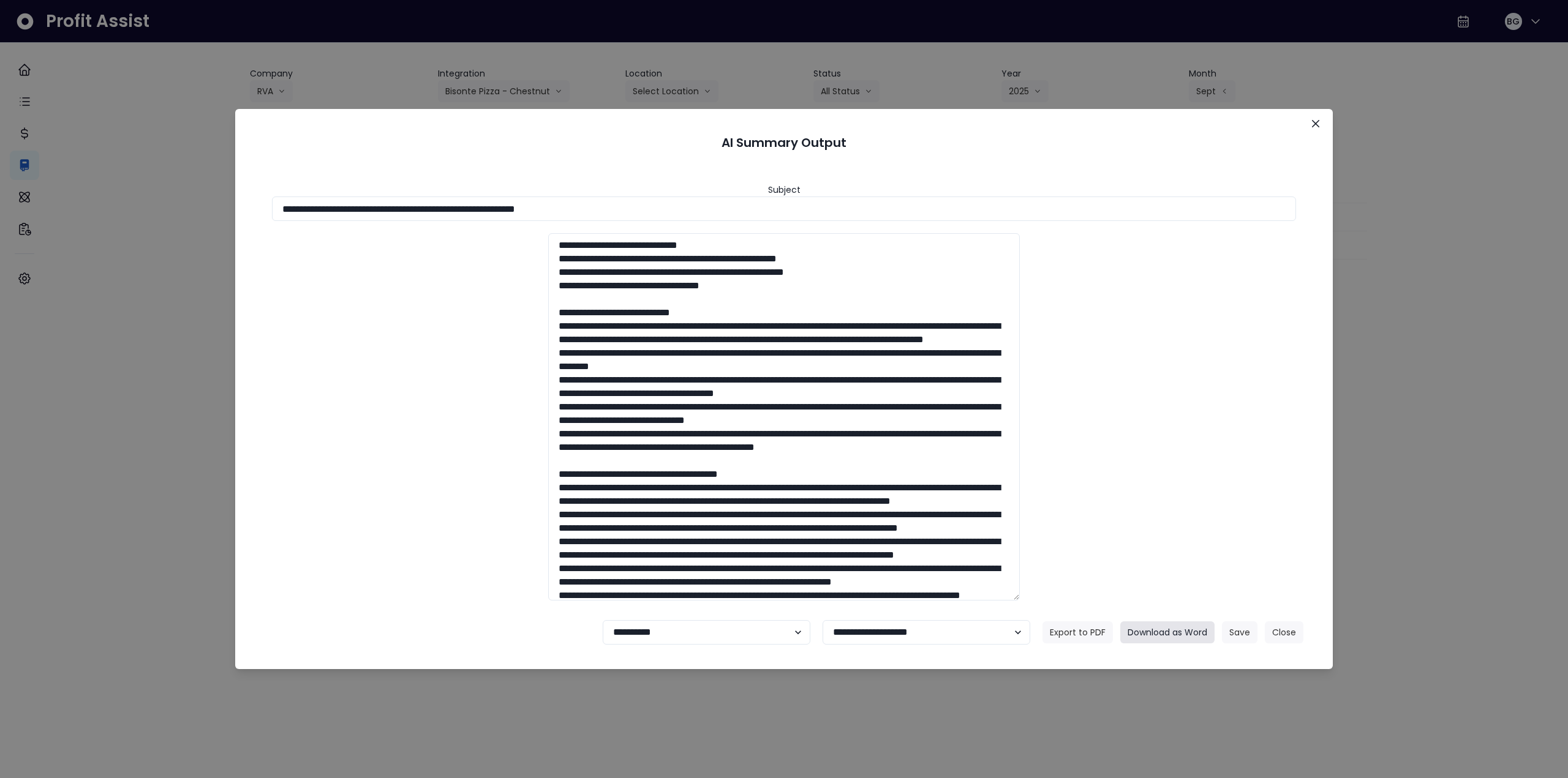
click at [1176, 632] on button "Download as Word" at bounding box center [1167, 632] width 94 height 22
